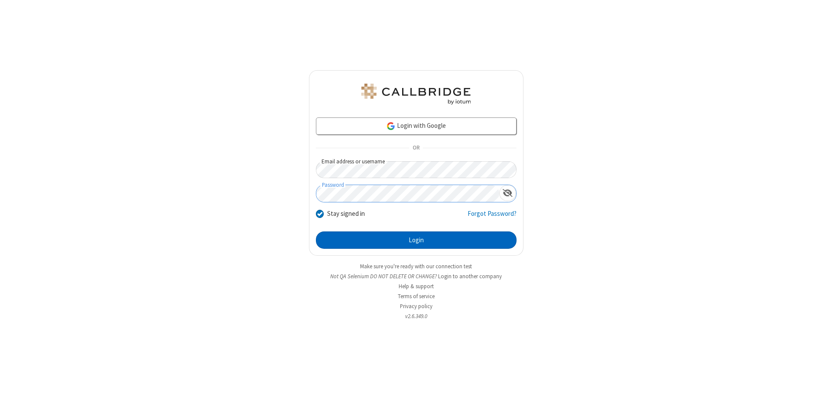
click at [416, 240] on button "Login" at bounding box center [416, 239] width 201 height 17
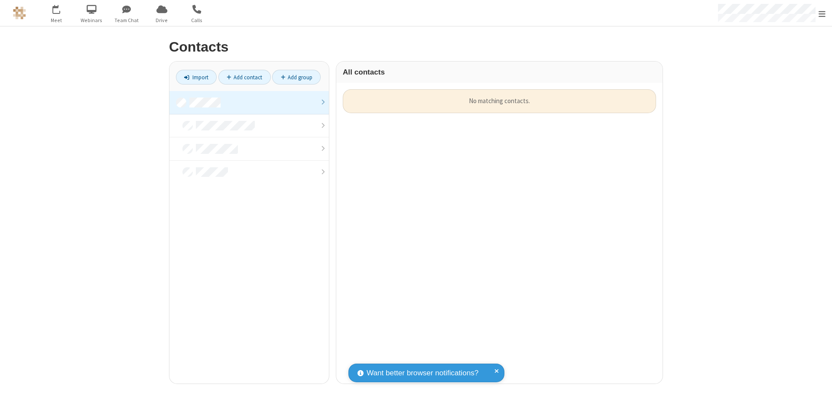
scroll to position [294, 320]
click at [249, 102] on link at bounding box center [248, 102] width 159 height 23
click at [196, 77] on link "Import" at bounding box center [196, 77] width 41 height 15
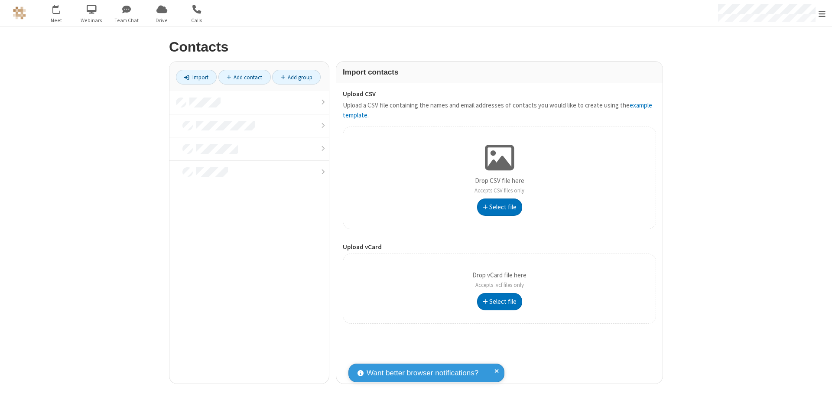
type input "C:\fakepath\contacts.vcf"
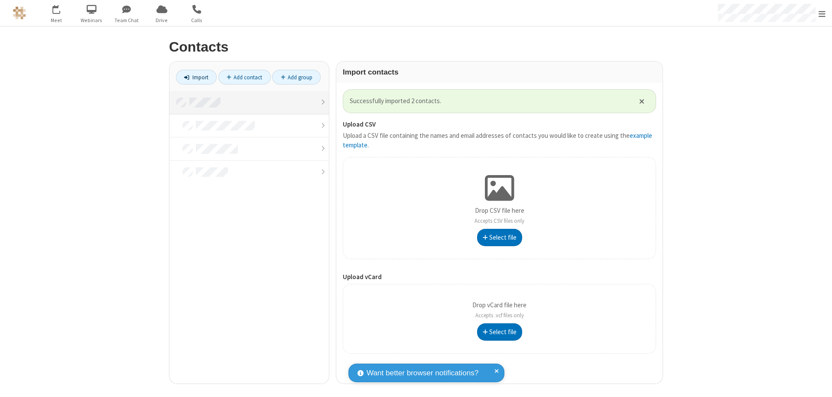
click at [249, 102] on link at bounding box center [248, 102] width 159 height 23
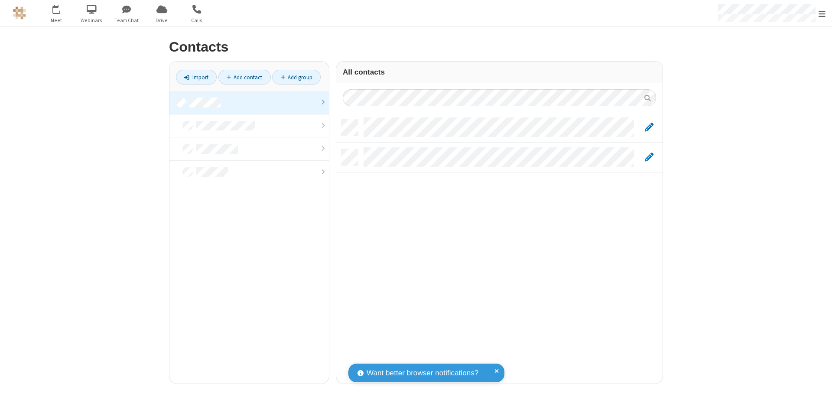
scroll to position [264, 320]
